Goal: Transaction & Acquisition: Purchase product/service

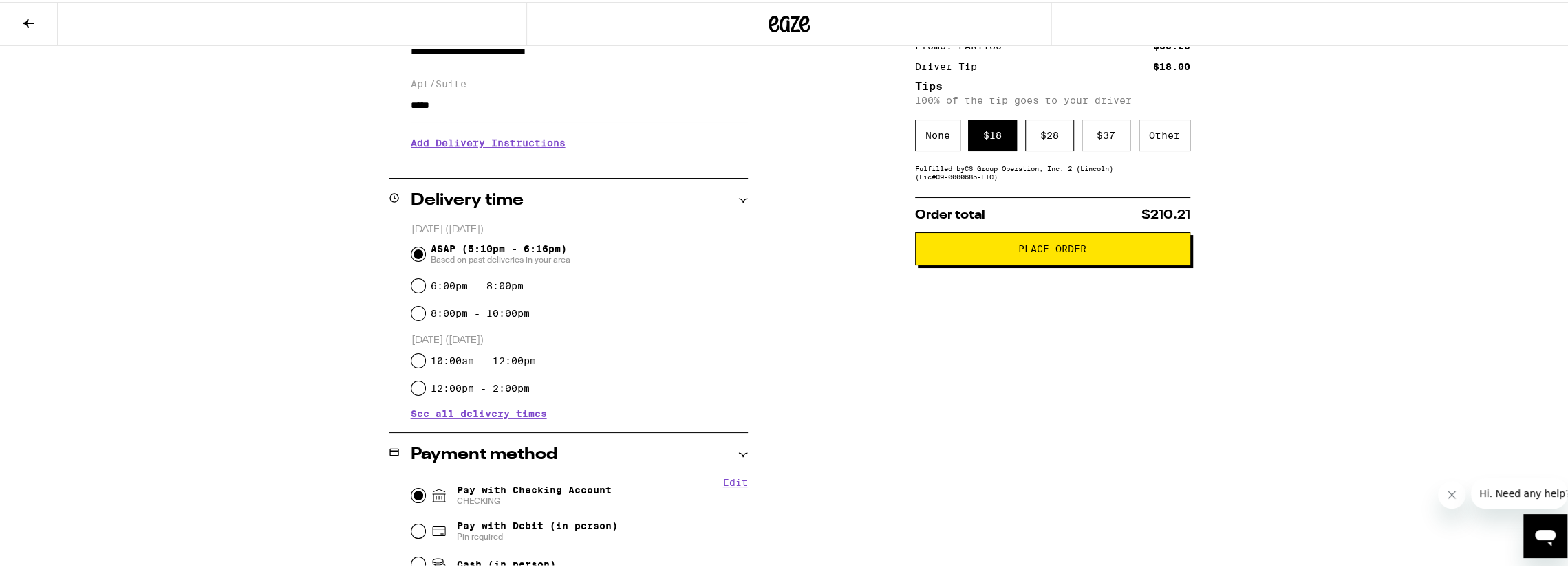
scroll to position [275, 0]
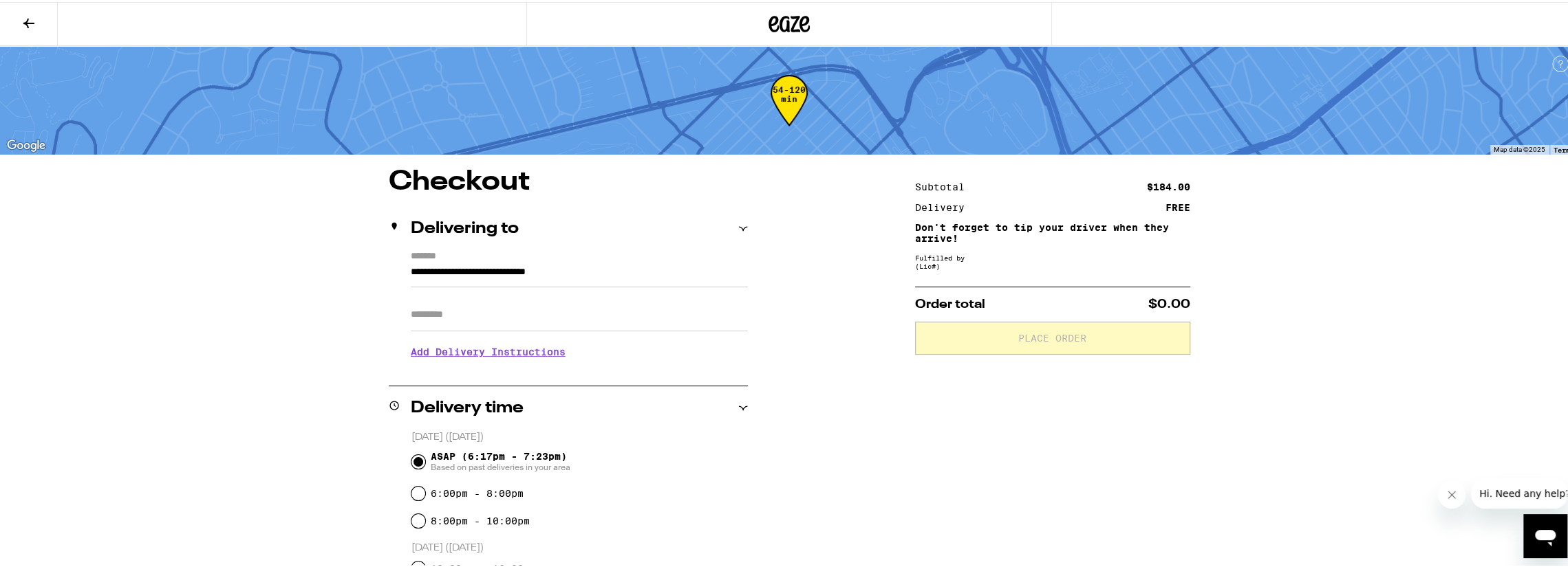
click at [463, 319] on input "Apt/Suite" at bounding box center [579, 312] width 337 height 33
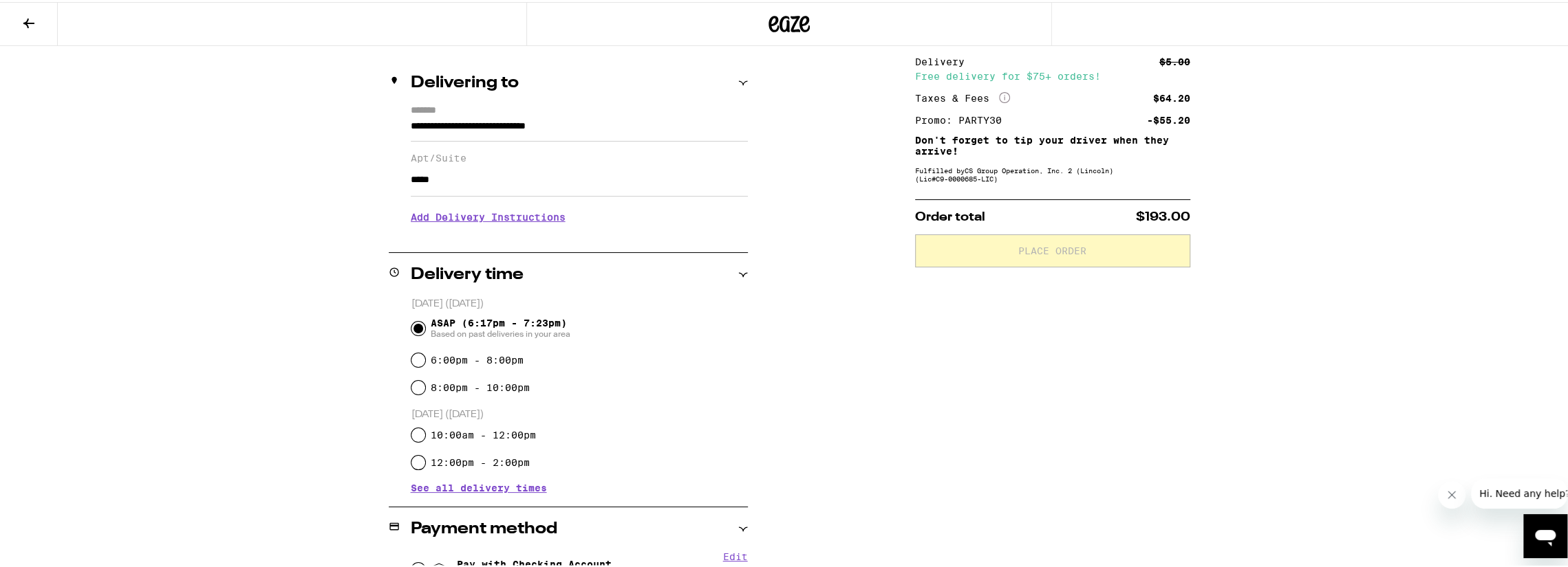
scroll to position [275, 0]
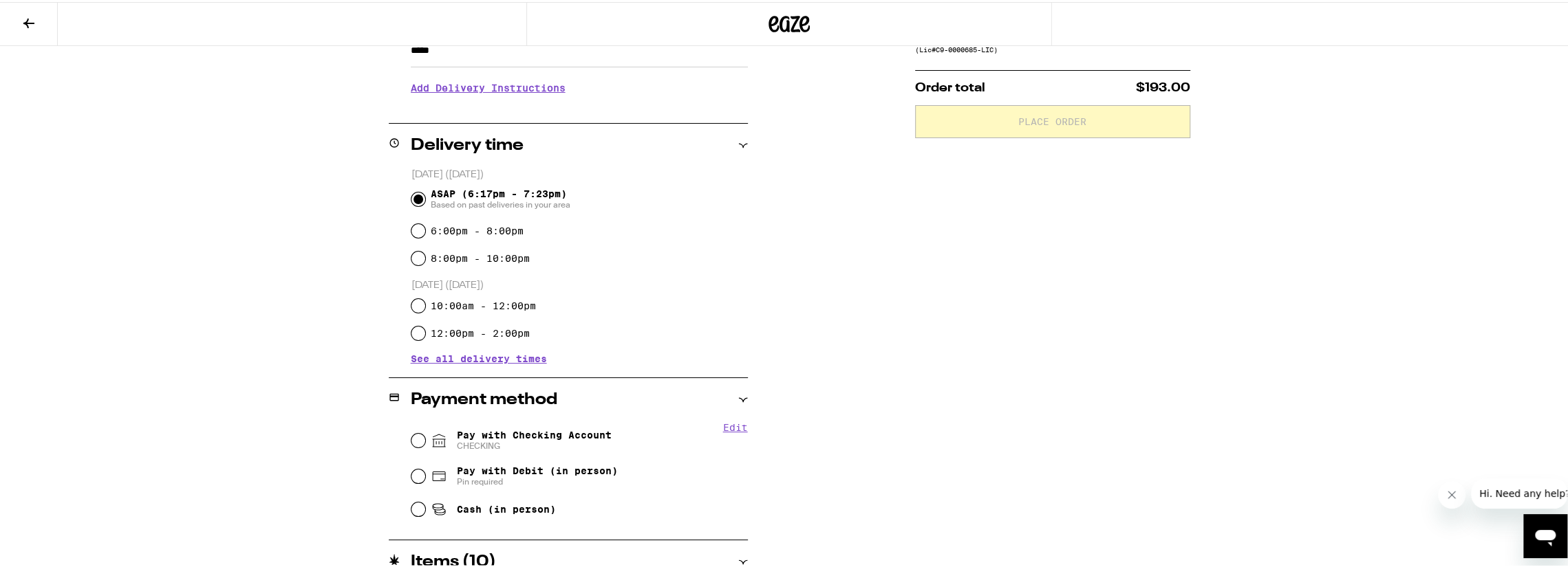
type input "*****"
click at [420, 446] on div "Pay with Checking Account CHECKING" at bounding box center [579, 439] width 336 height 36
click at [411, 436] on fieldset "Edit Pay with Checking Account CHECKING Pay with Debit (in person) Pin required…" at bounding box center [579, 471] width 337 height 103
click at [415, 440] on input "Pay with Checking Account CHECKING" at bounding box center [419, 439] width 14 height 14
radio input "true"
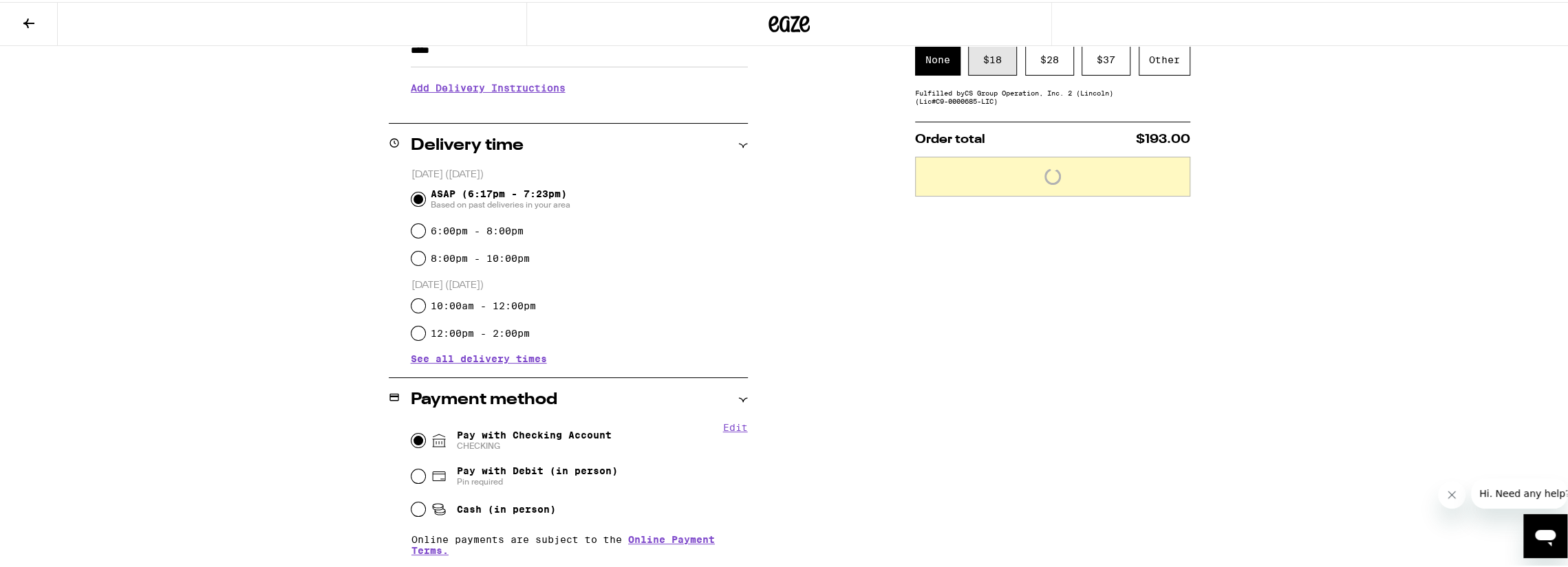
click at [975, 66] on div "$ 18" at bounding box center [992, 57] width 49 height 32
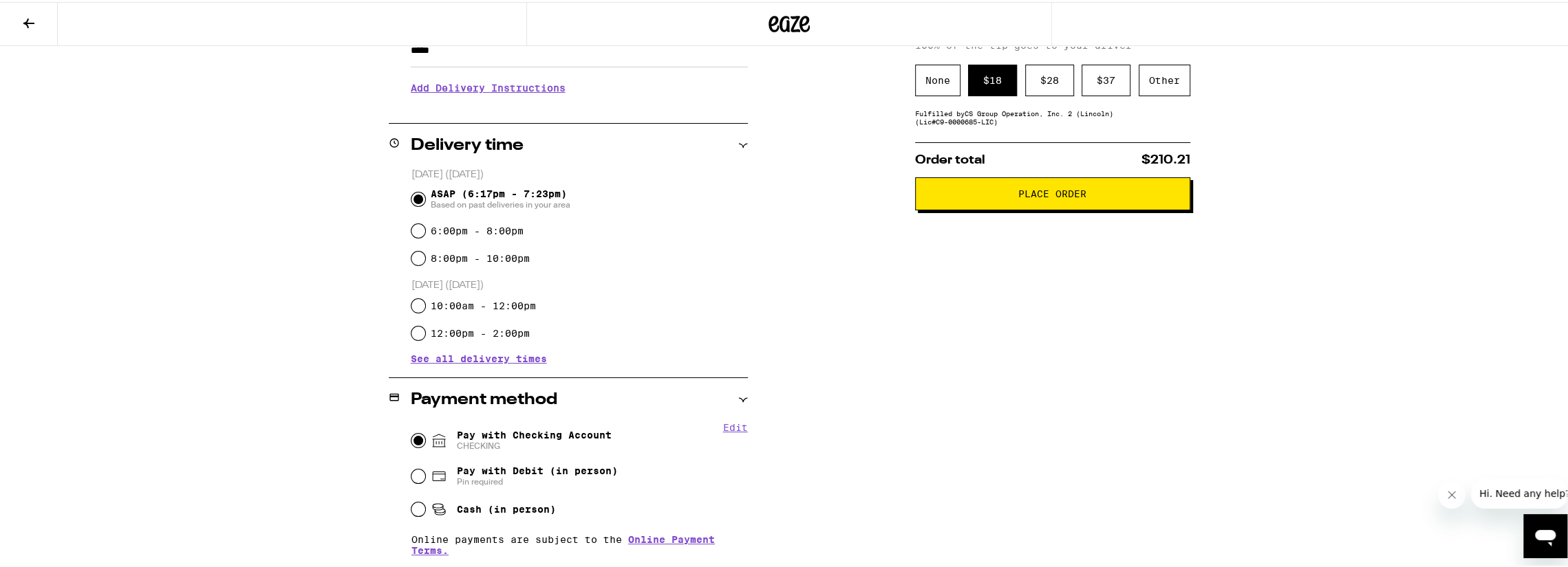
click at [962, 197] on span "Place Order" at bounding box center [1053, 192] width 252 height 9
